Goal: Task Accomplishment & Management: Complete application form

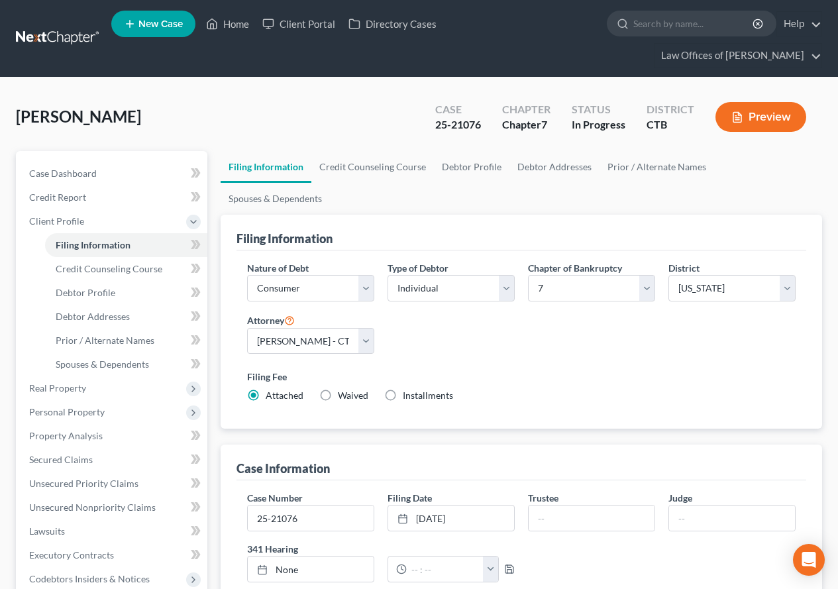
select select "1"
select select "0"
select select "12"
select select "0"
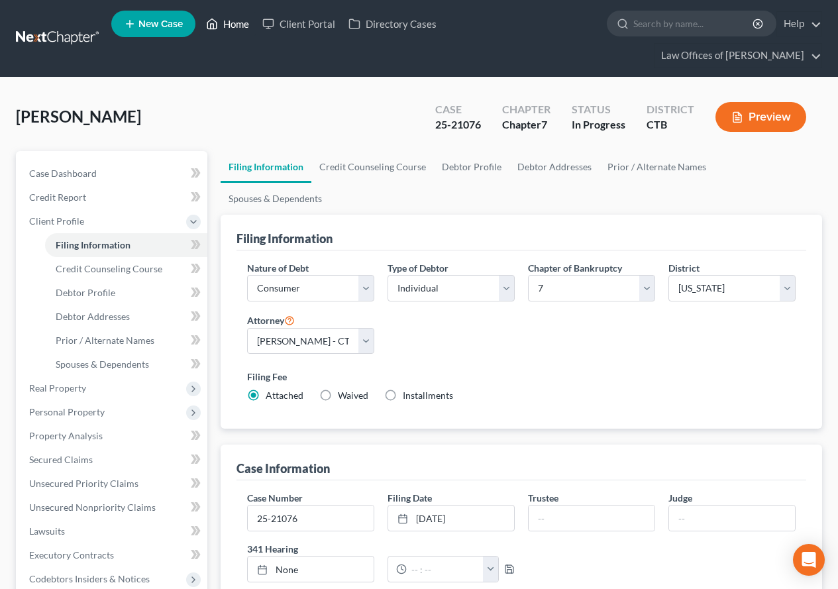
click at [239, 24] on link "Home" at bounding box center [227, 24] width 56 height 24
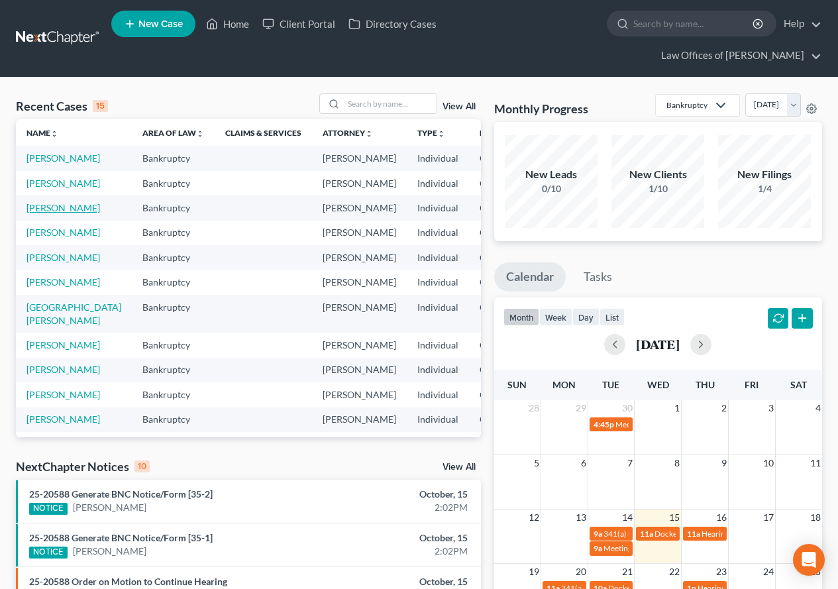
click at [42, 213] on link "[PERSON_NAME]" at bounding box center [64, 207] width 74 height 11
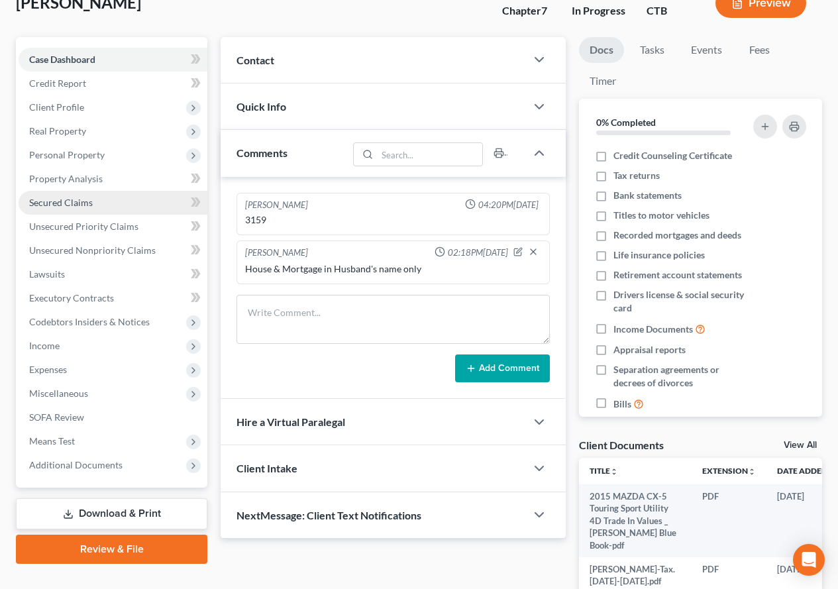
scroll to position [133, 0]
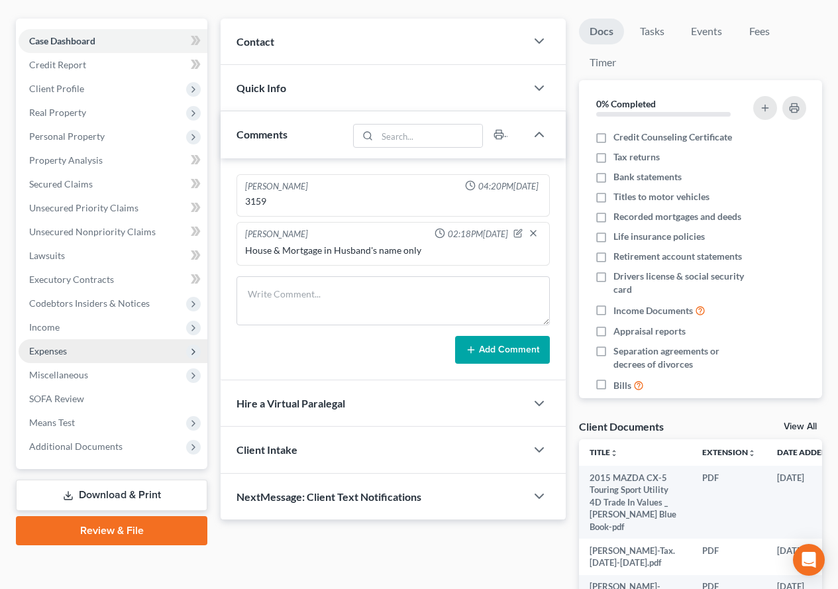
click at [40, 355] on span "Expenses" at bounding box center [48, 350] width 38 height 11
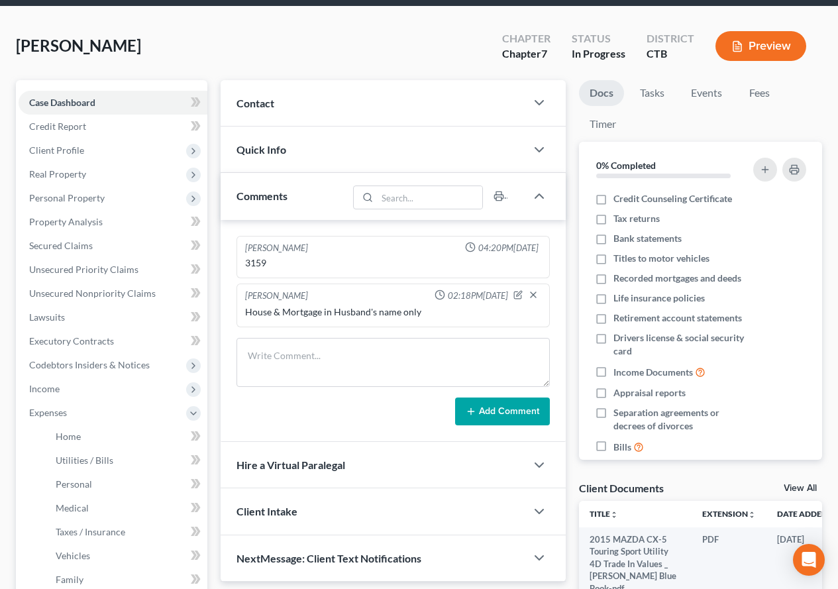
scroll to position [54, 0]
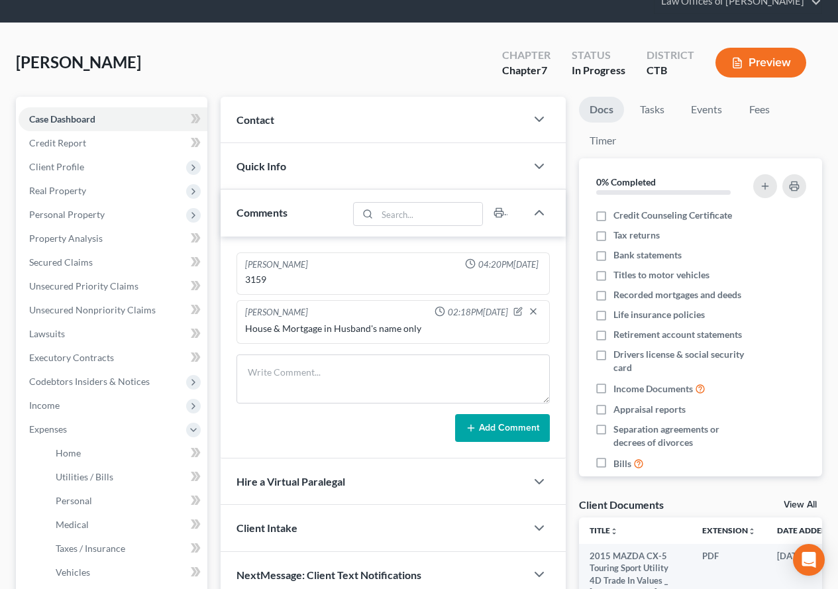
click at [759, 66] on button "Preview" at bounding box center [761, 63] width 91 height 30
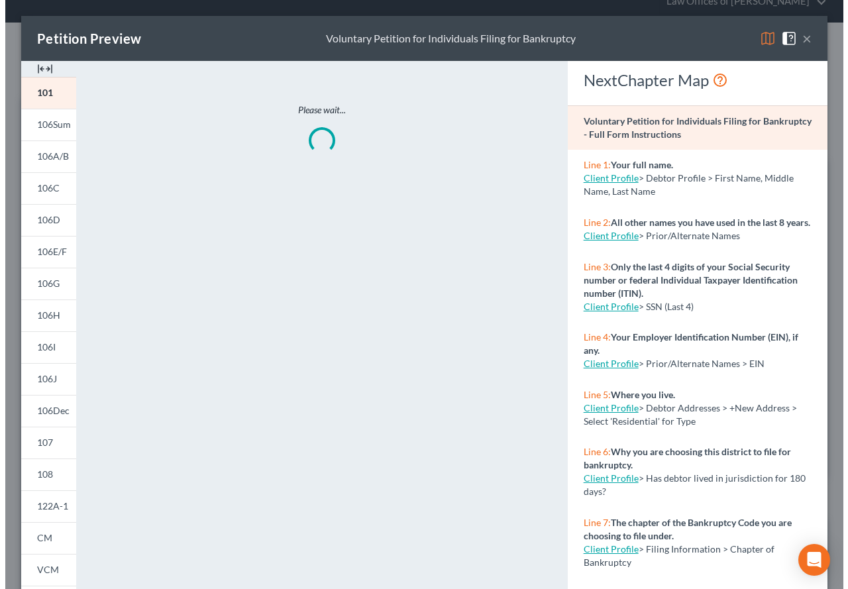
scroll to position [25, 0]
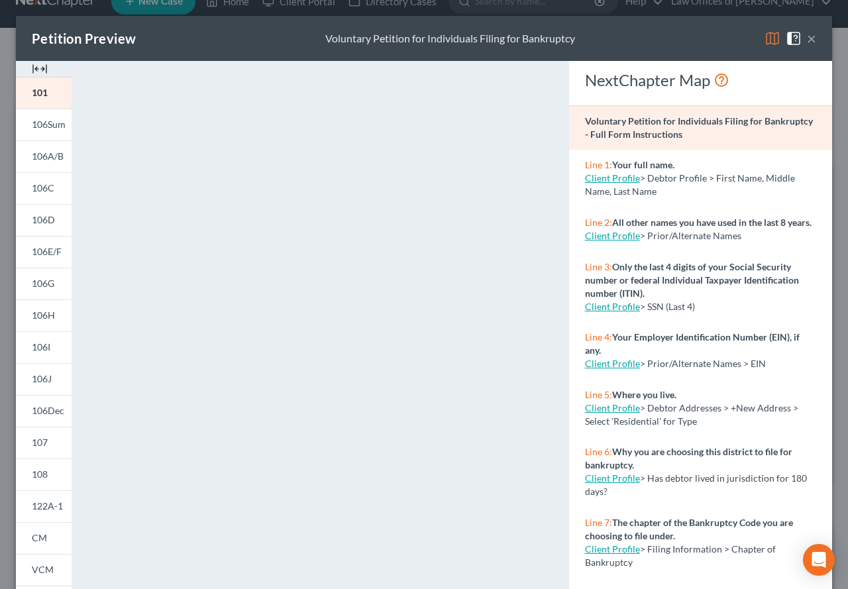
click at [807, 38] on button "×" at bounding box center [811, 38] width 9 height 16
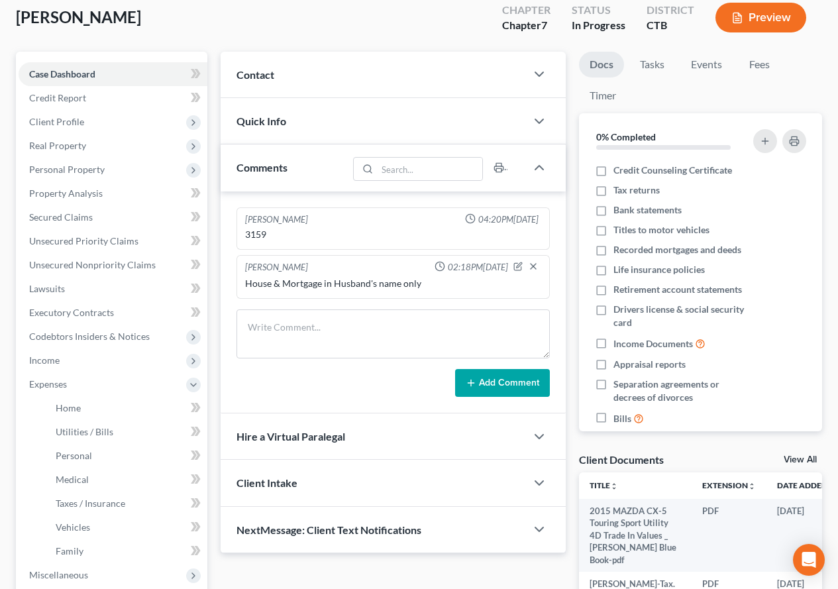
scroll to position [0, 0]
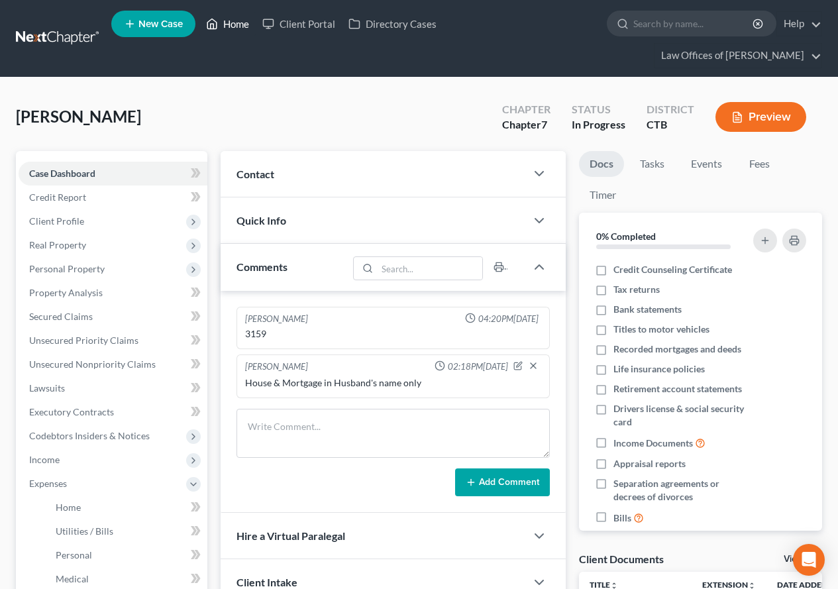
click at [244, 23] on link "Home" at bounding box center [227, 24] width 56 height 24
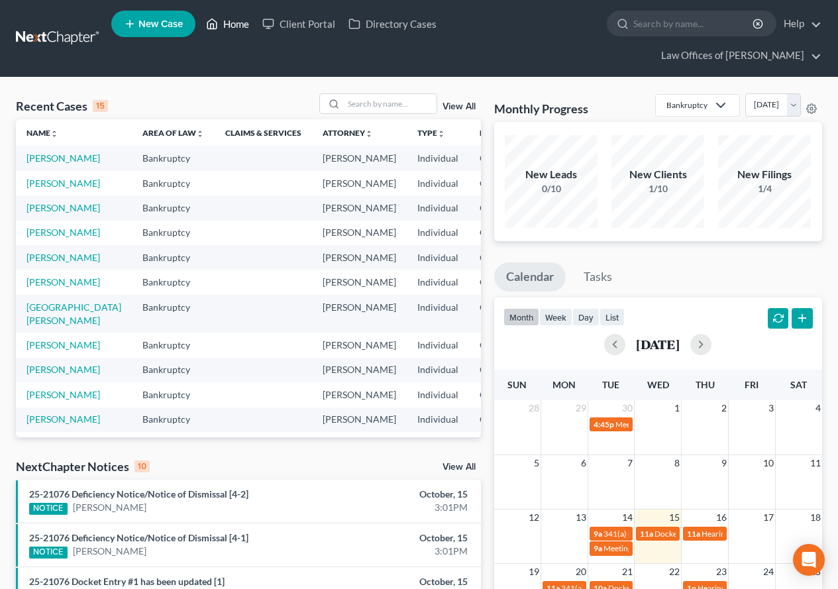
scroll to position [66, 0]
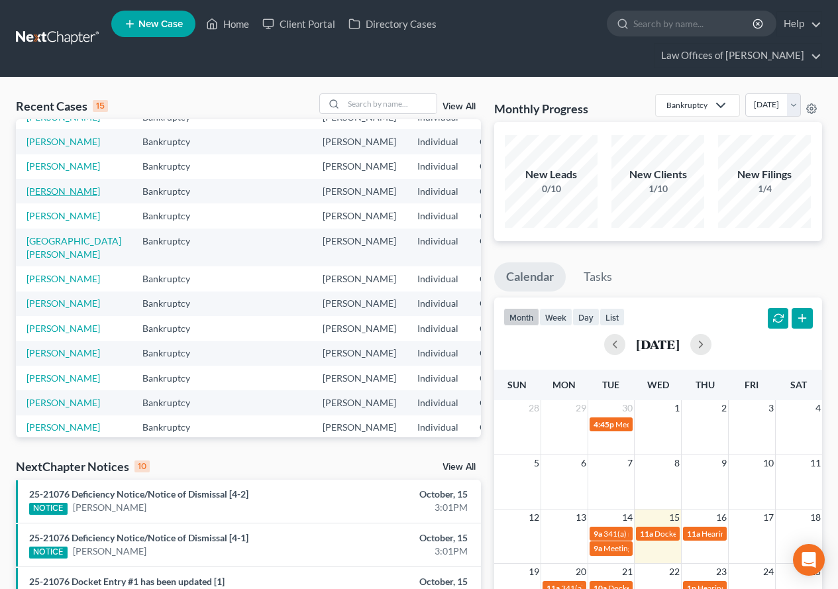
click at [36, 197] on link "[PERSON_NAME]" at bounding box center [64, 191] width 74 height 11
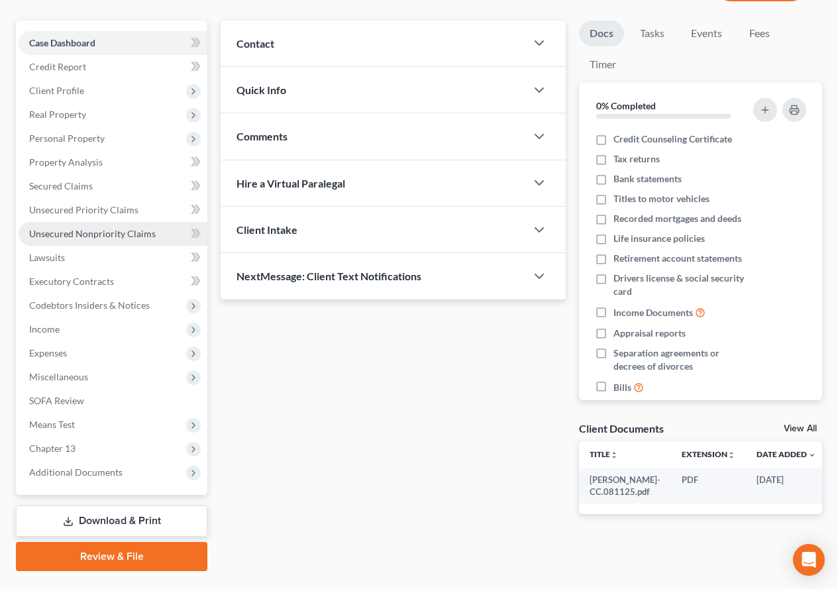
scroll to position [133, 0]
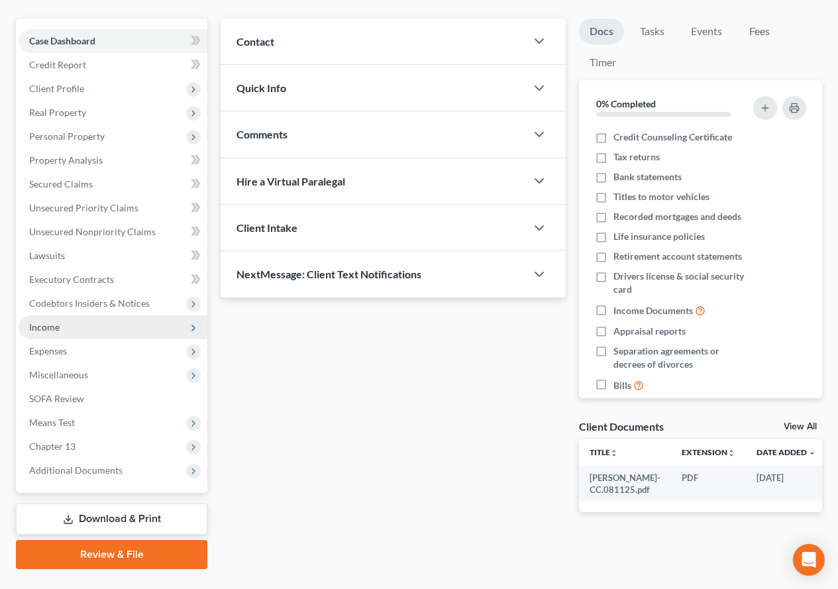
click at [44, 329] on span "Income" at bounding box center [44, 326] width 30 height 11
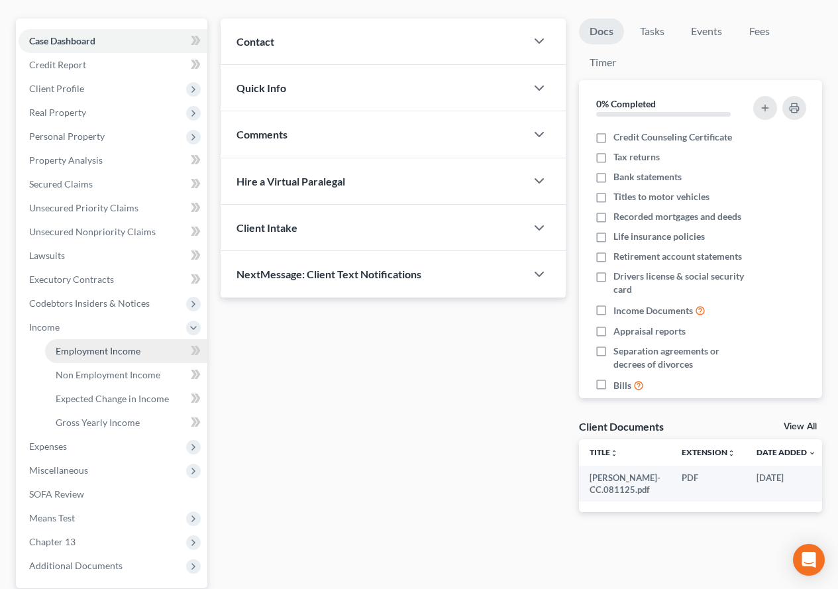
click at [78, 345] on span "Employment Income" at bounding box center [98, 350] width 85 height 11
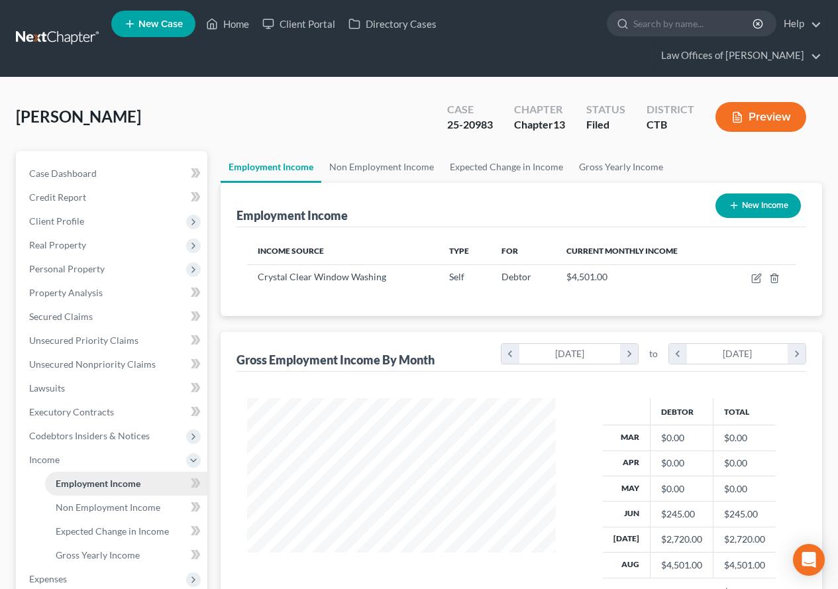
scroll to position [238, 335]
